Goal: Information Seeking & Learning: Learn about a topic

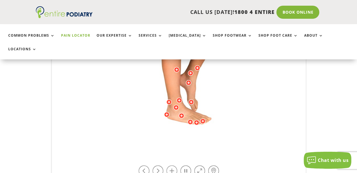
scroll to position [199, 0]
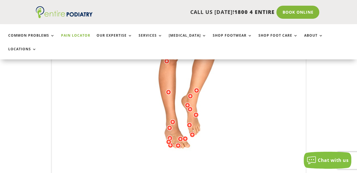
click at [173, 52] on img at bounding box center [178, 59] width 157 height 227
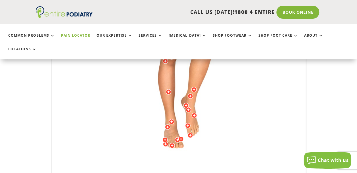
click at [165, 58] on div at bounding box center [165, 61] width 6 height 6
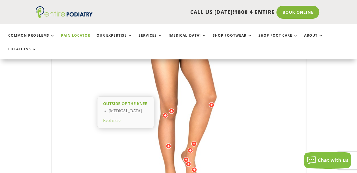
scroll to position [146, 0]
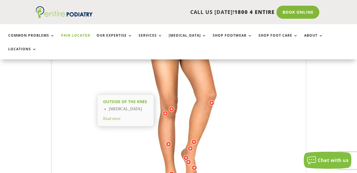
click at [120, 116] on span "Read more" at bounding box center [111, 118] width 17 height 4
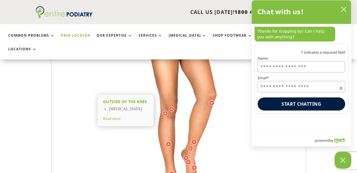
click at [167, 141] on div at bounding box center [168, 144] width 6 height 6
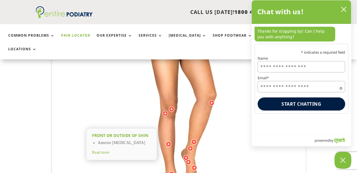
click at [164, 110] on div at bounding box center [165, 113] width 6 height 6
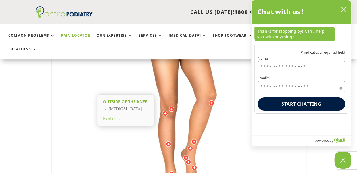
click at [164, 110] on div at bounding box center [165, 113] width 6 height 6
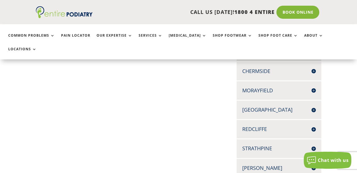
scroll to position [175, 0]
